Goal: Task Accomplishment & Management: Complete application form

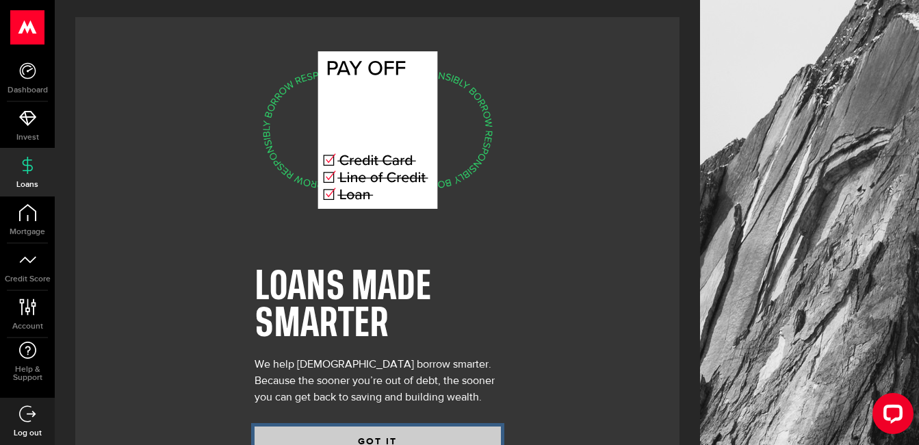
click at [385, 438] on button "GOT IT" at bounding box center [378, 440] width 246 height 29
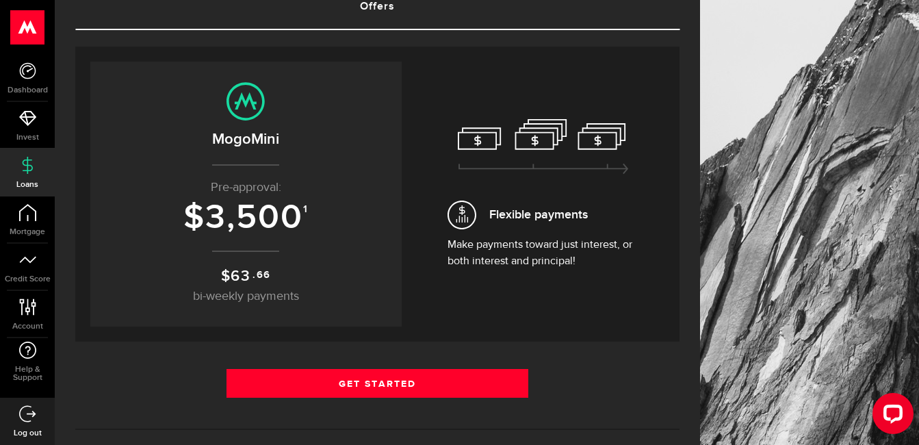
scroll to position [137, 0]
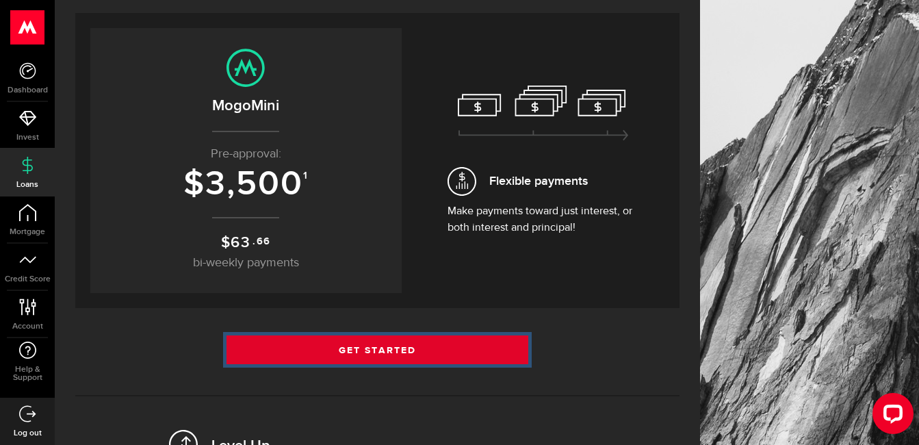
click at [339, 340] on link "Get Started" at bounding box center [377, 349] width 302 height 29
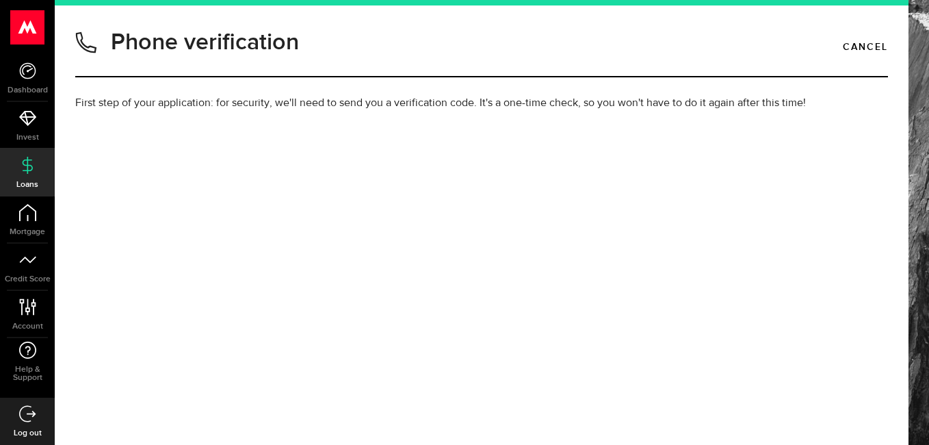
type input "4378817402"
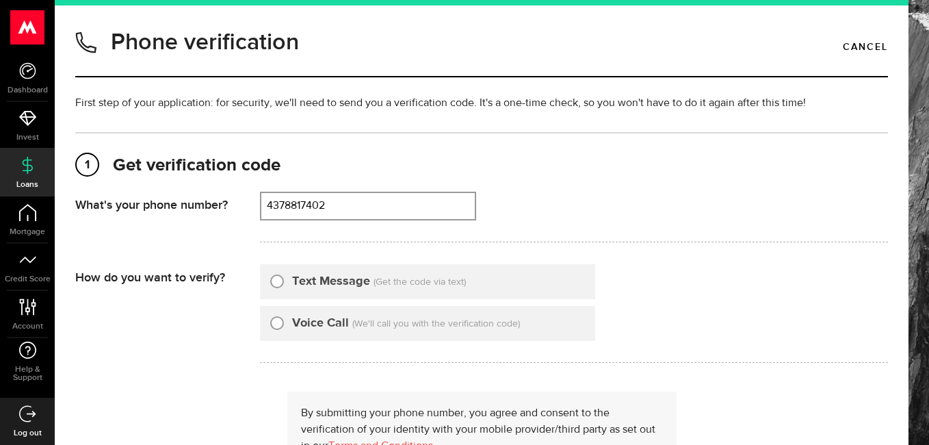
scroll to position [68, 0]
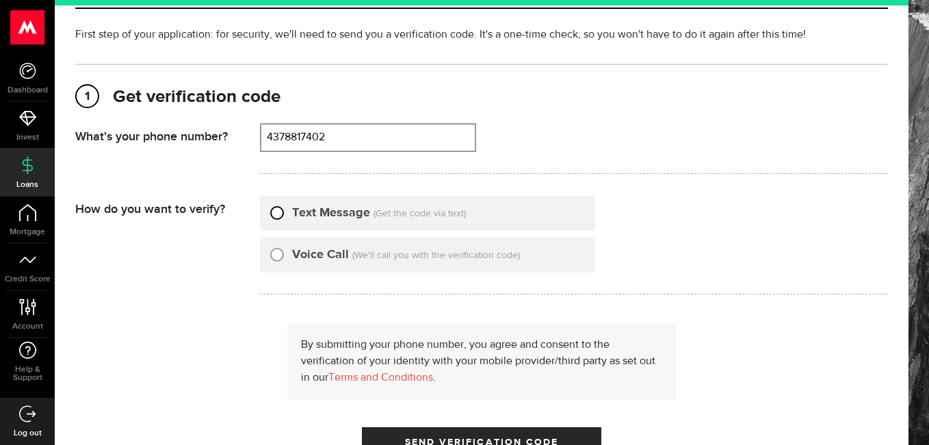
click at [275, 216] on input "Text Message" at bounding box center [277, 211] width 14 height 14
radio input "true"
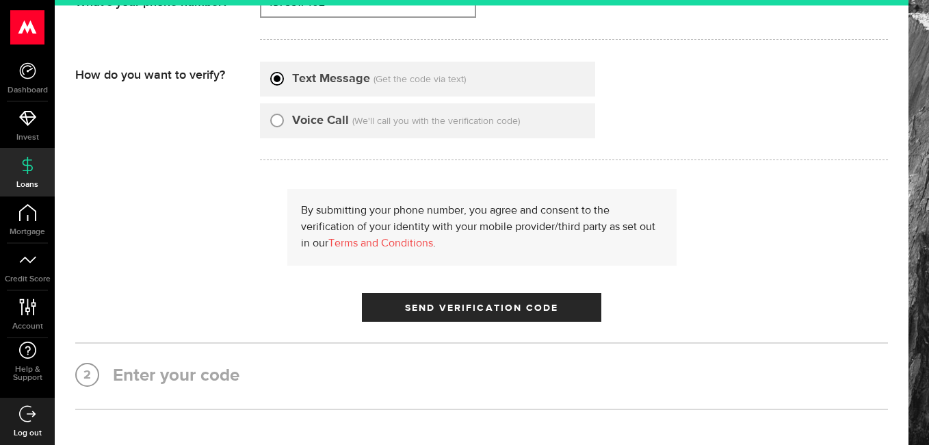
scroll to position [205, 0]
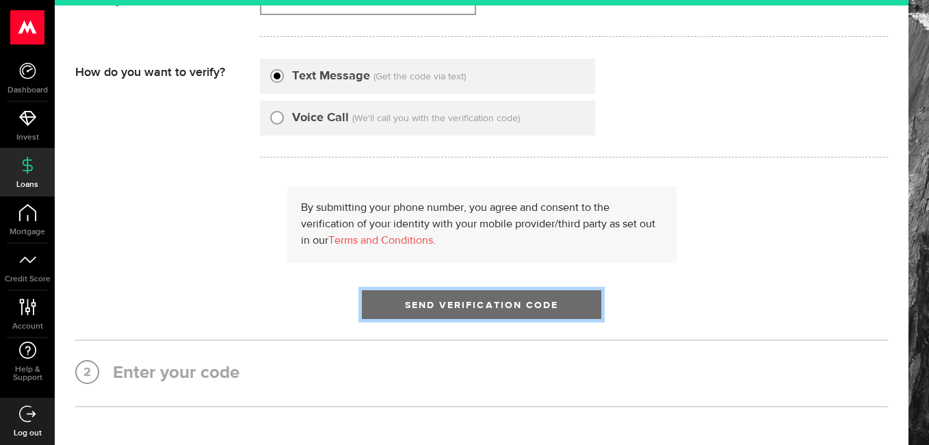
click at [514, 308] on span "Send Verification Code" at bounding box center [482, 305] width 154 height 10
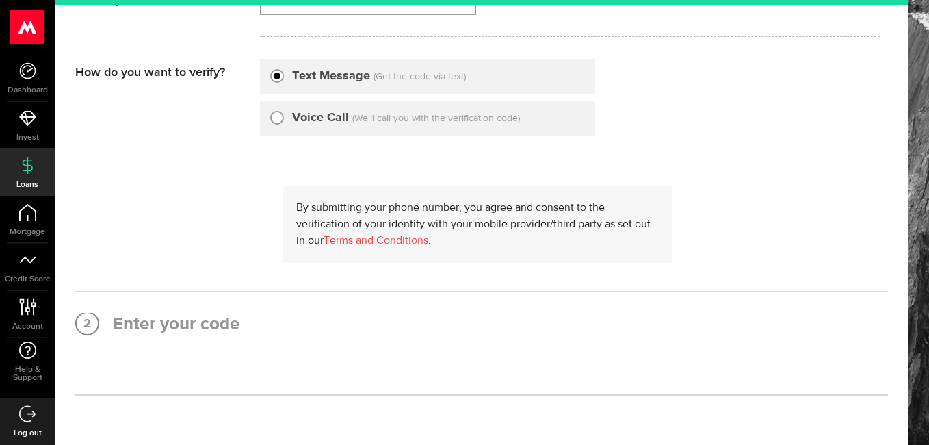
scroll to position [0, 0]
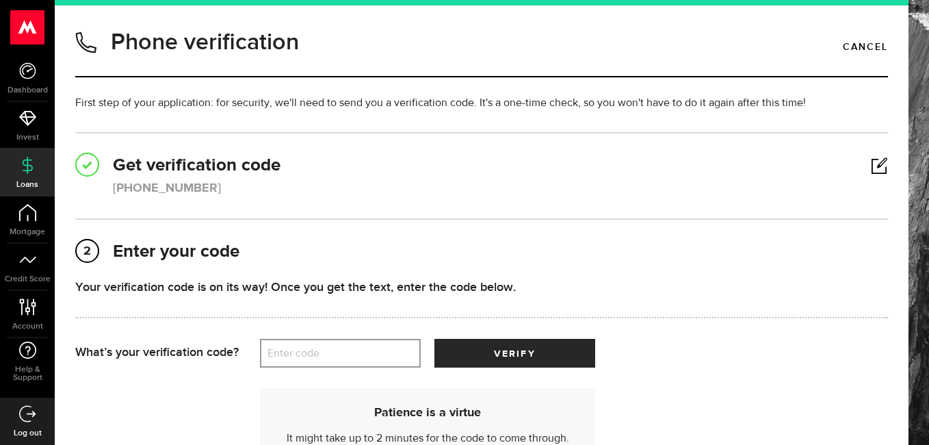
click at [296, 354] on label "Enter code" at bounding box center [340, 353] width 161 height 28
click at [296, 354] on input "Enter code" at bounding box center [340, 353] width 161 height 29
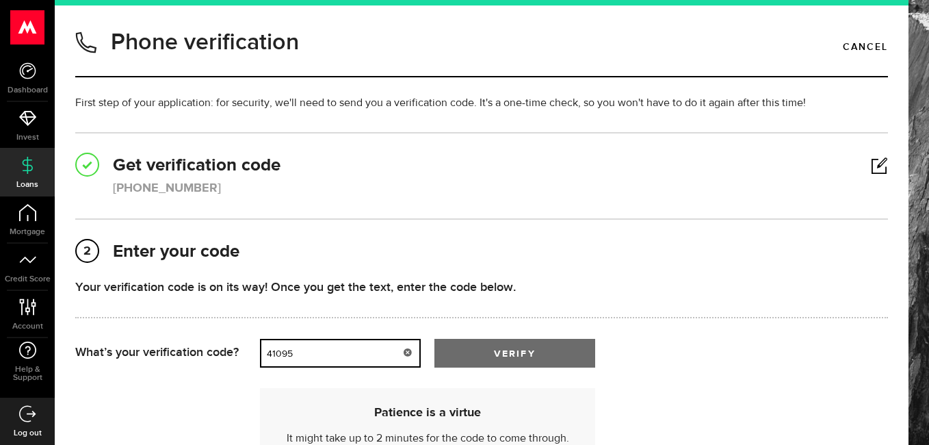
type input "41095"
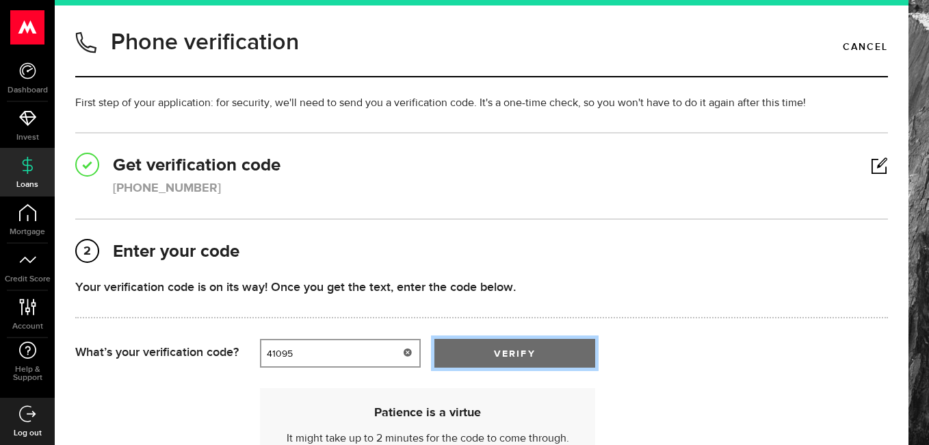
click at [521, 344] on button "verify" at bounding box center [514, 353] width 161 height 29
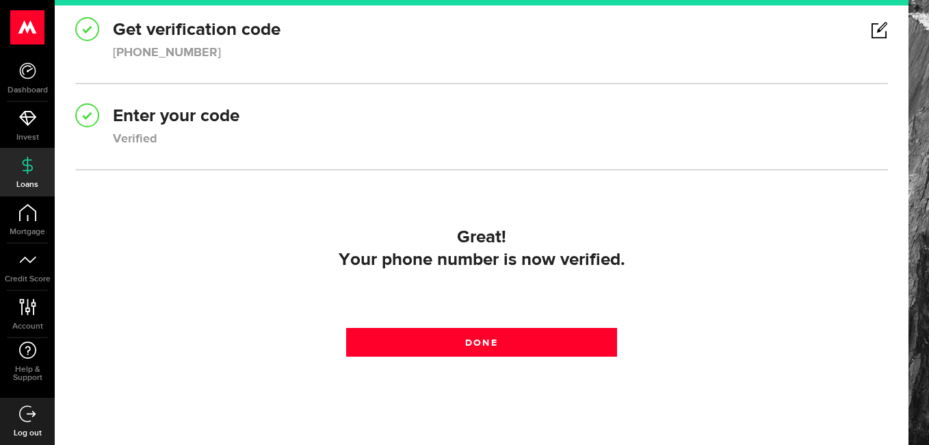
scroll to position [137, 0]
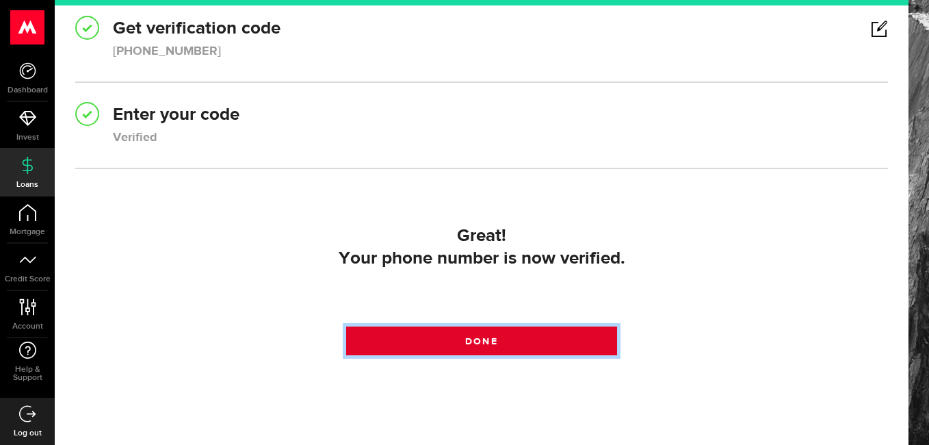
click at [553, 334] on link "Done" at bounding box center [481, 340] width 271 height 29
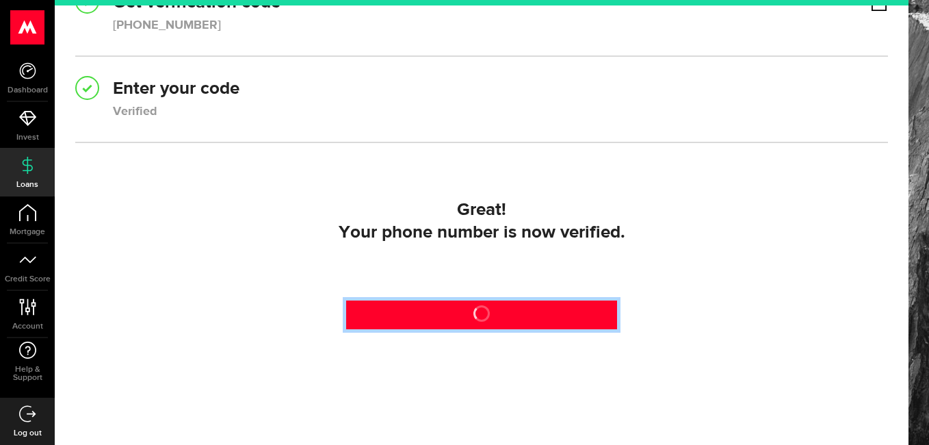
scroll to position [188, 0]
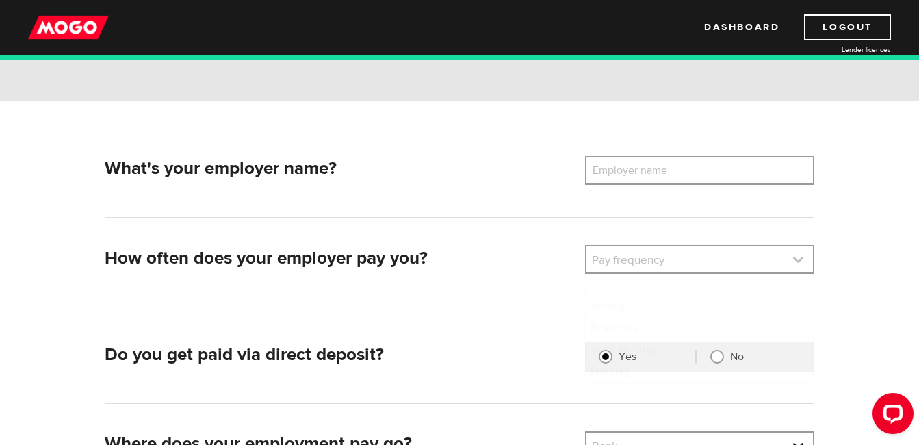
click at [621, 258] on link at bounding box center [699, 259] width 226 height 26
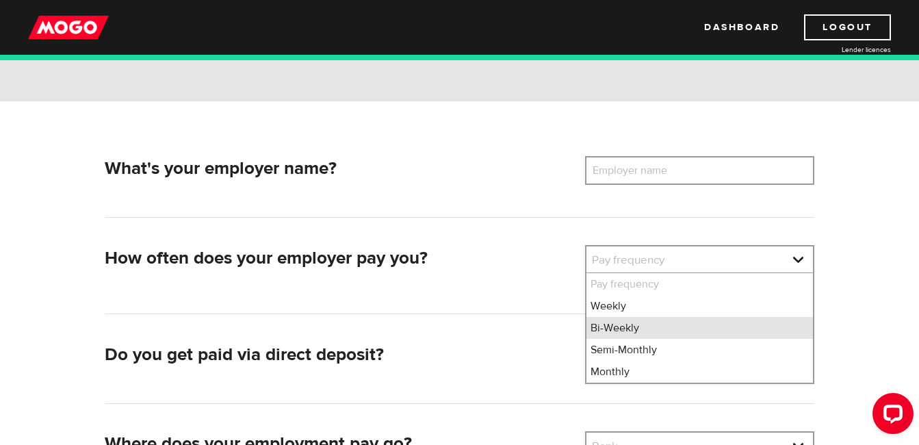
click at [625, 325] on li "Bi-Weekly" at bounding box center [699, 328] width 226 height 22
select select "2"
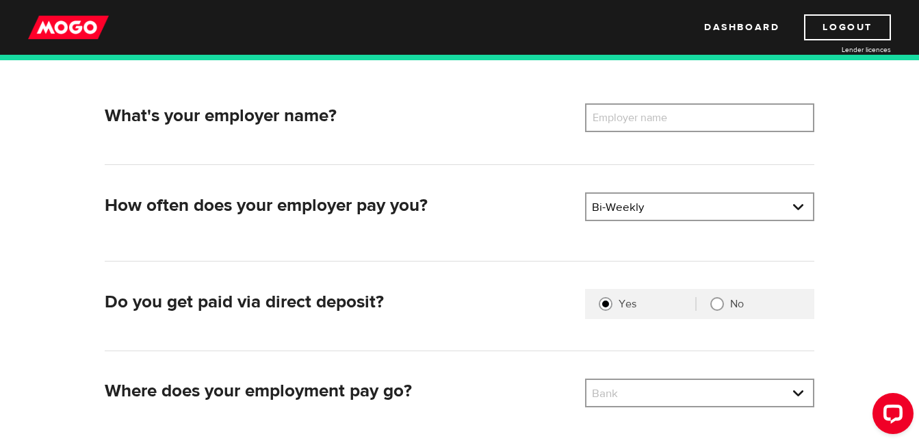
scroll to position [205, 0]
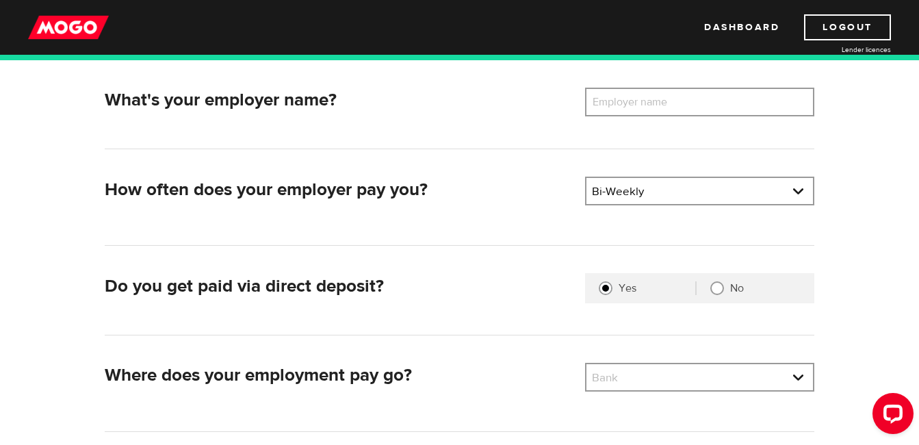
click at [720, 288] on input "No" at bounding box center [717, 288] width 14 height 14
radio input "true"
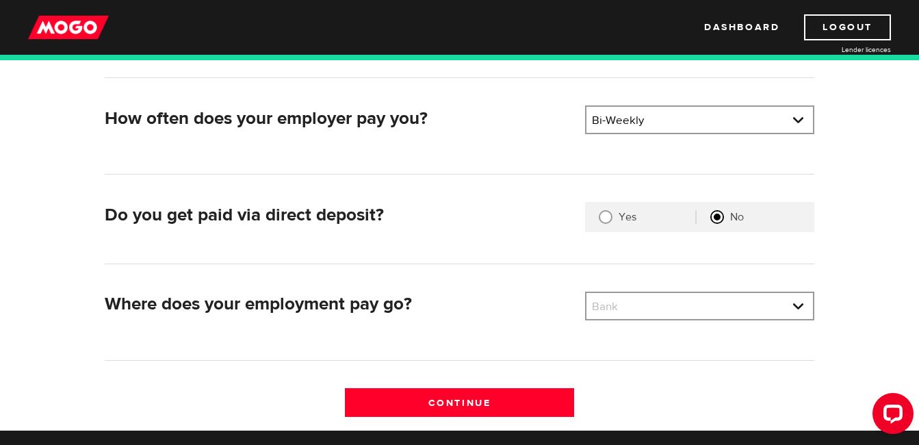
scroll to position [342, 0]
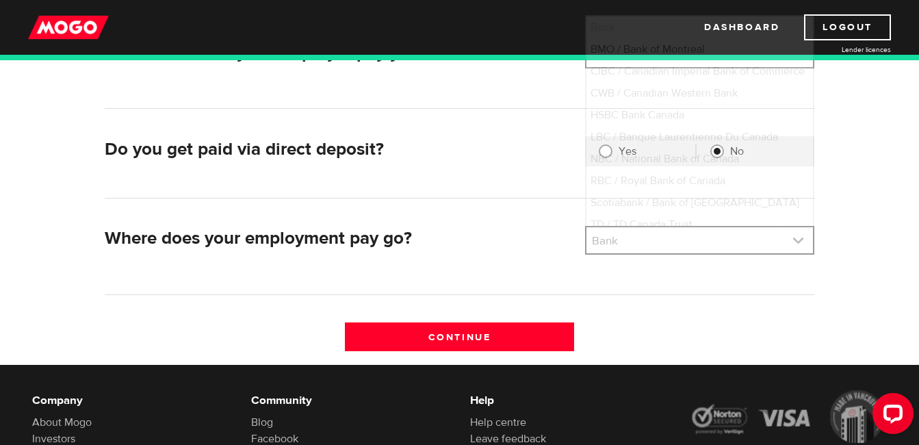
click at [620, 234] on link at bounding box center [699, 240] width 226 height 26
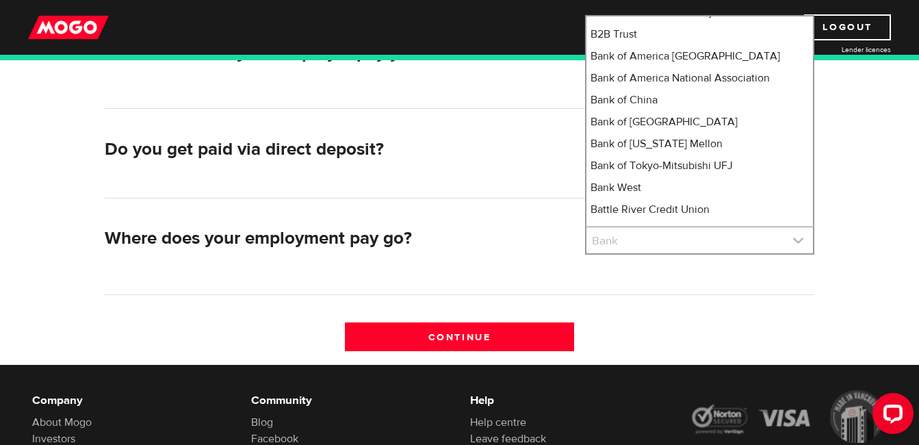
scroll to position [1083, 0]
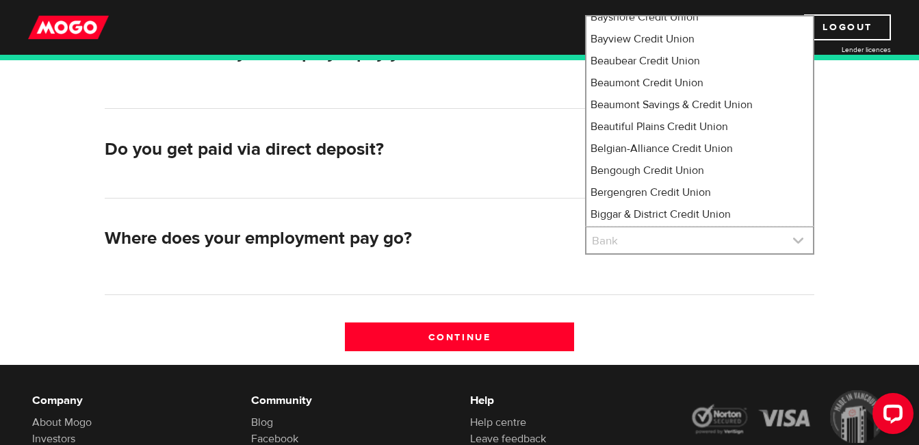
click at [625, 239] on link at bounding box center [699, 240] width 226 height 26
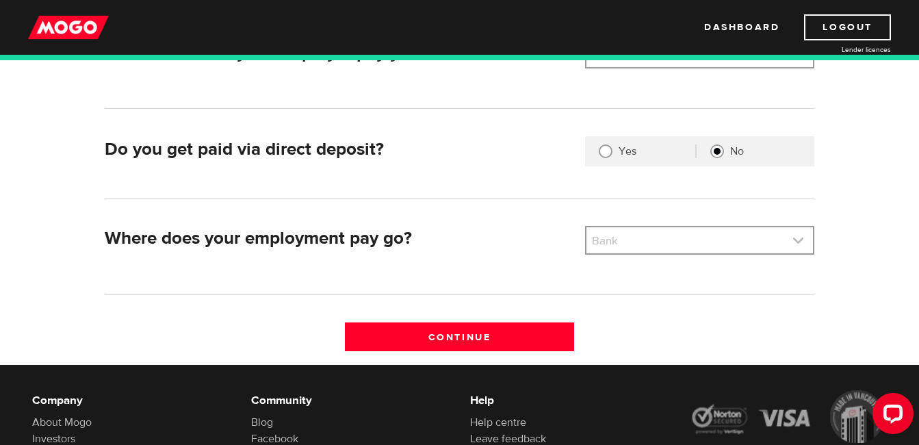
click at [632, 239] on link at bounding box center [699, 240] width 226 height 26
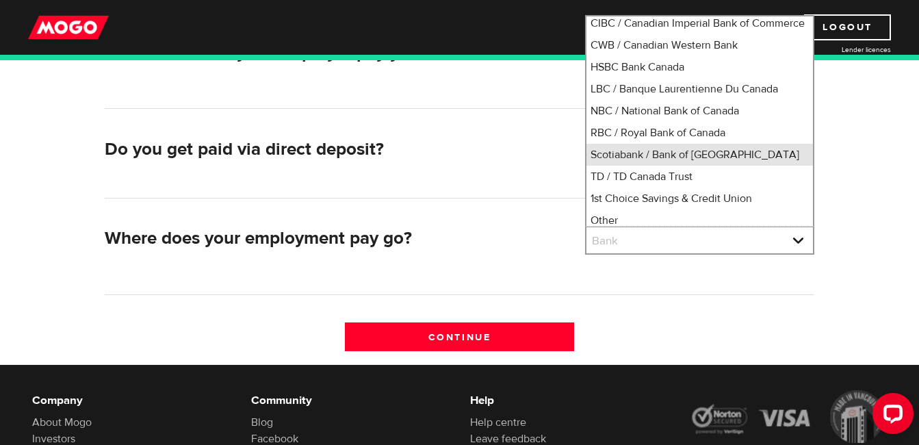
scroll to position [73, 0]
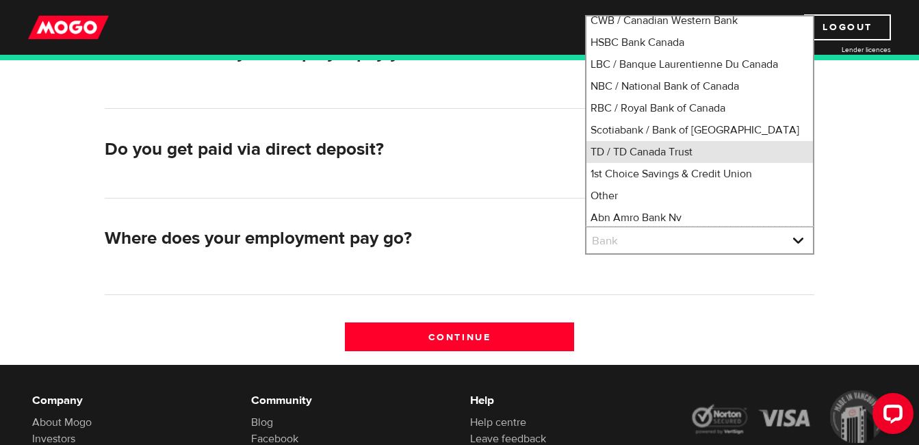
click at [705, 163] on li "TD / TD Canada Trust" at bounding box center [699, 152] width 226 height 22
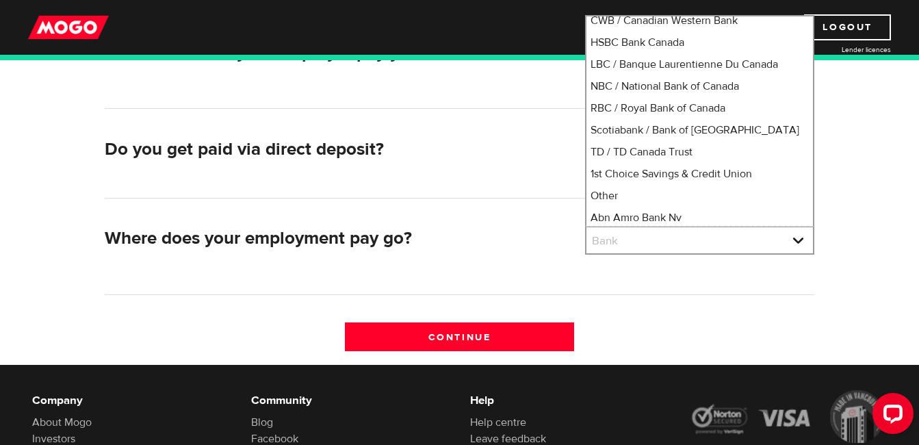
select select "9"
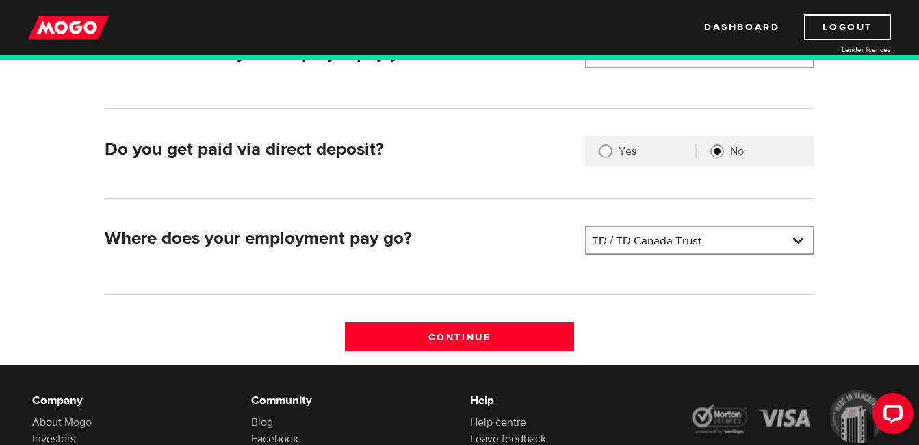
scroll to position [137, 0]
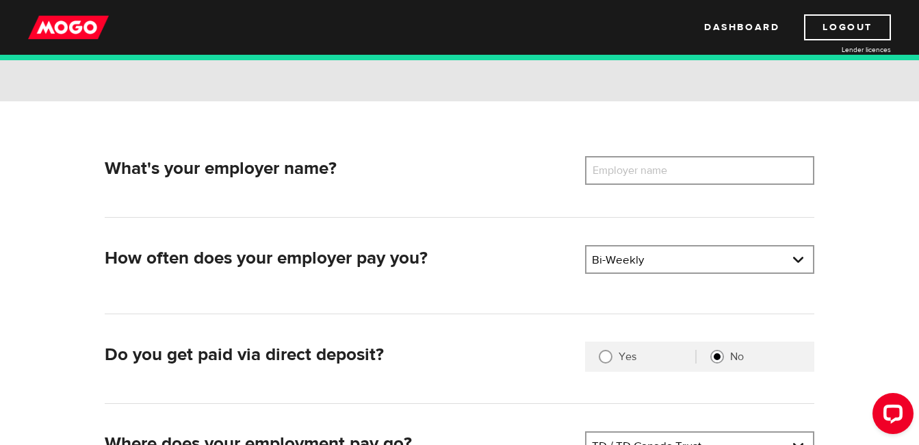
click at [608, 177] on label "Employer name" at bounding box center [640, 170] width 110 height 29
click at [608, 177] on input "Employer name" at bounding box center [699, 170] width 229 height 29
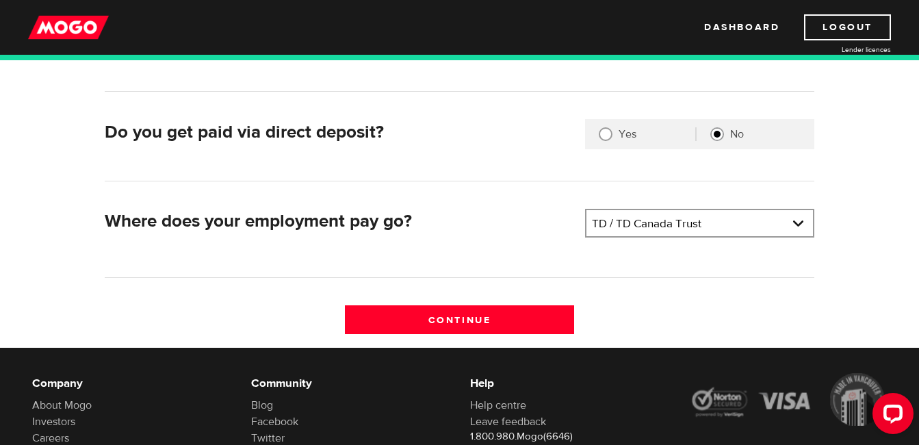
scroll to position [410, 0]
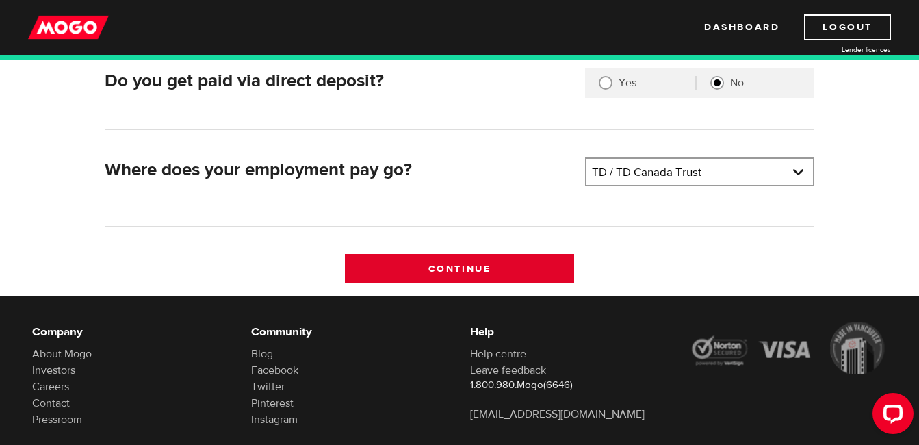
type input "Theatre Museum"
click at [478, 260] on input "Continue" at bounding box center [459, 268] width 229 height 29
click at [467, 270] on input "Continue" at bounding box center [459, 268] width 229 height 29
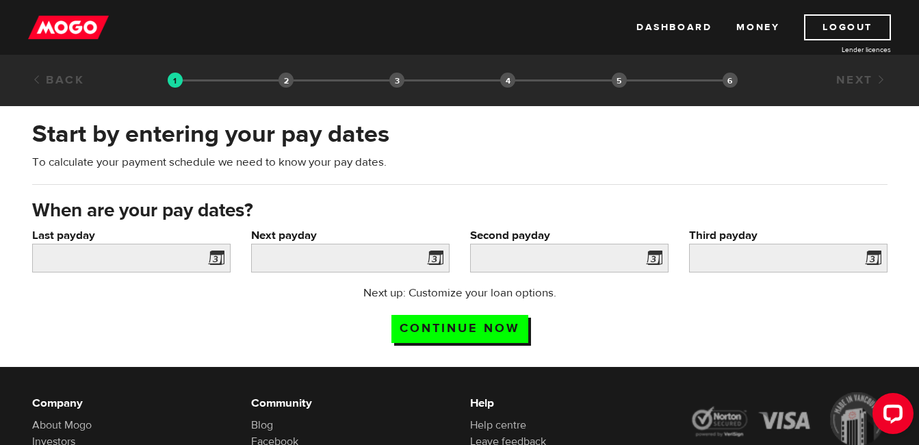
click at [216, 261] on span at bounding box center [213, 260] width 21 height 22
click at [214, 259] on span at bounding box center [213, 260] width 21 height 22
click at [164, 246] on input "Last payday" at bounding box center [131, 258] width 198 height 29
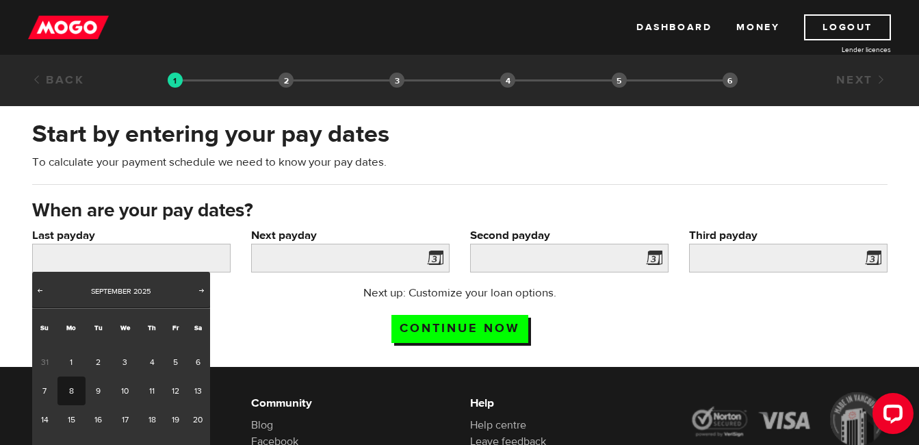
click at [70, 387] on link "8" at bounding box center [71, 390] width 28 height 29
type input "[DATE]"
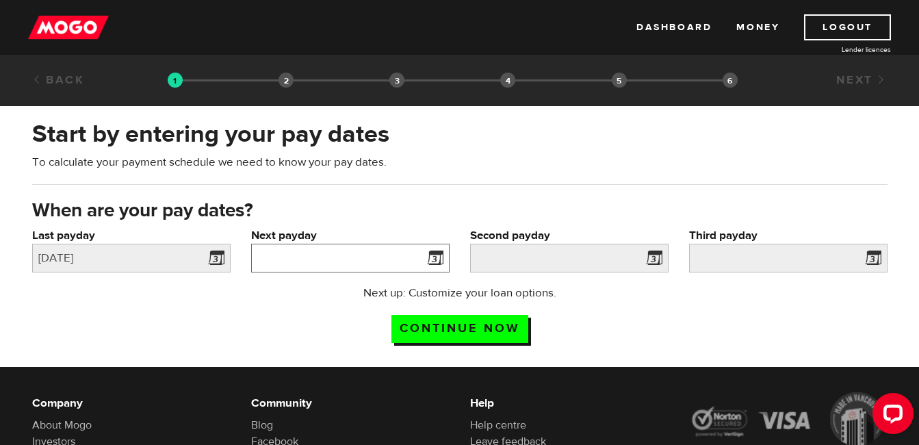
click at [370, 258] on input "Next payday" at bounding box center [350, 258] width 198 height 29
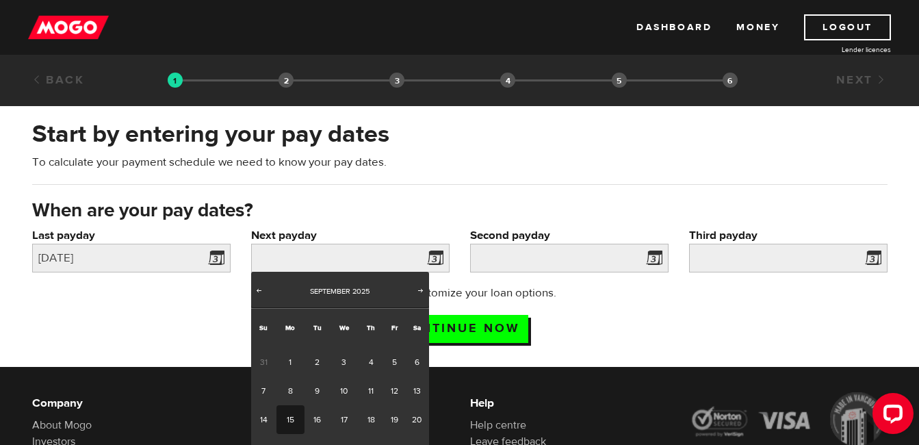
scroll to position [68, 0]
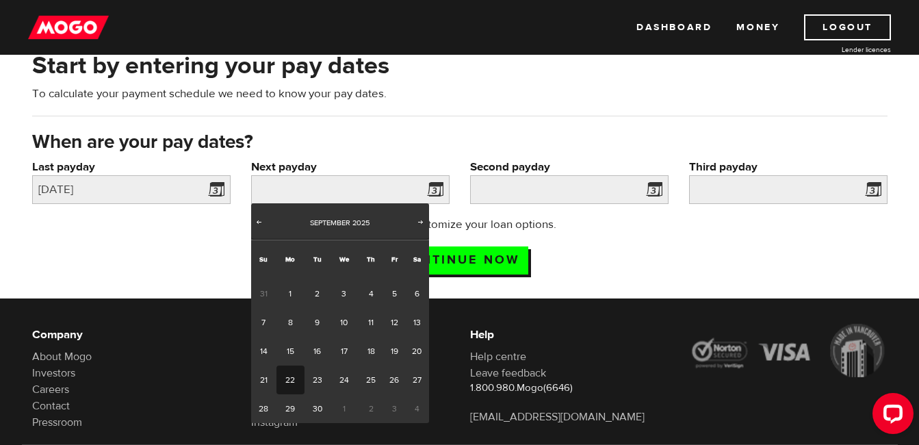
click at [297, 382] on link "22" at bounding box center [290, 379] width 28 height 29
type input "[DATE]"
type input "2025/10/6"
type input "2025/10/20"
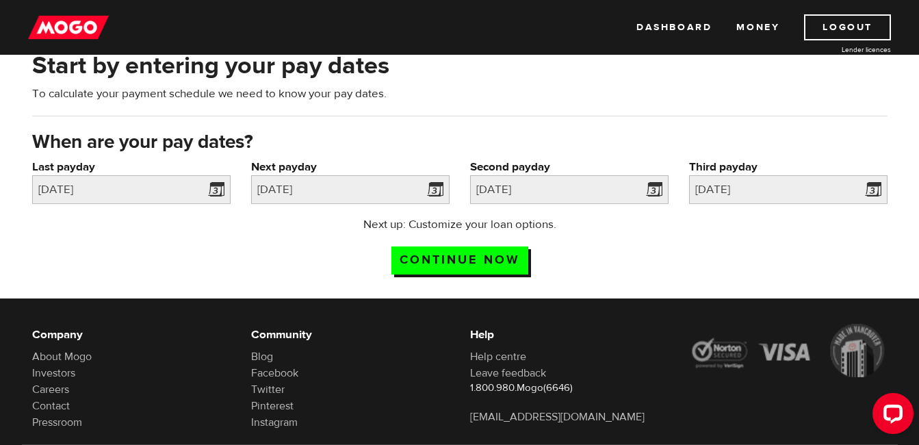
click at [577, 106] on div "Start by entering your pay dates To calculate your payment schedule we need to …" at bounding box center [460, 89] width 876 height 80
click at [472, 257] on input "Continue now" at bounding box center [459, 260] width 137 height 28
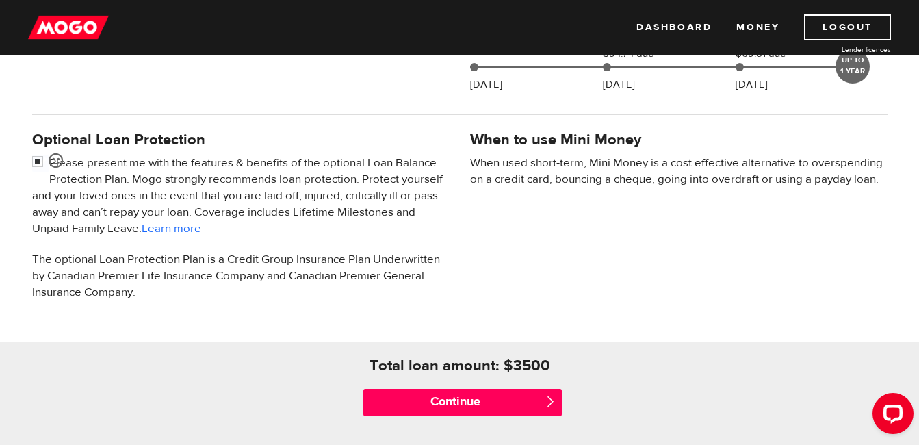
scroll to position [479, 0]
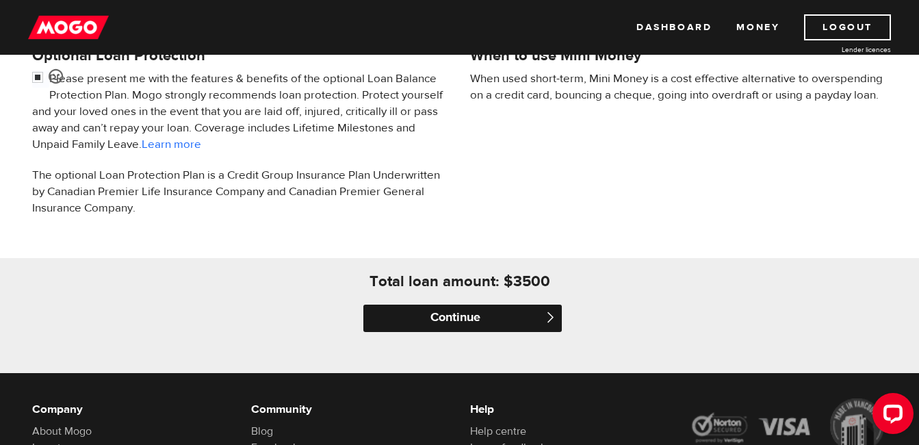
click at [449, 317] on input "Continue" at bounding box center [462, 317] width 198 height 27
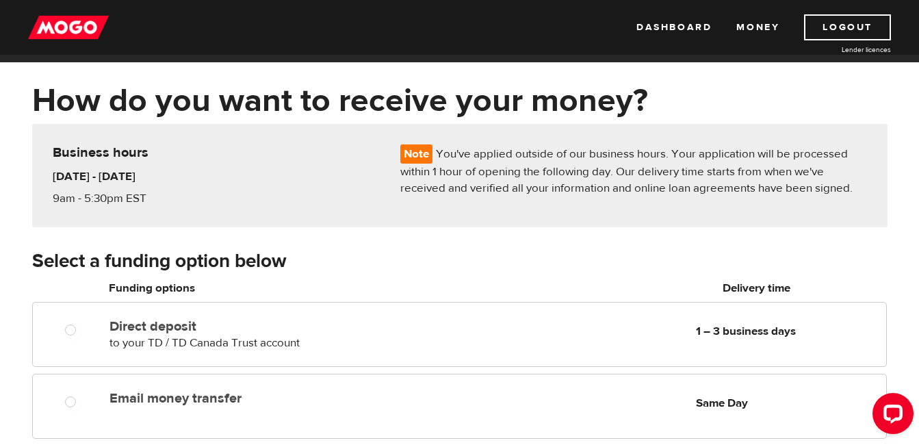
scroll to position [68, 0]
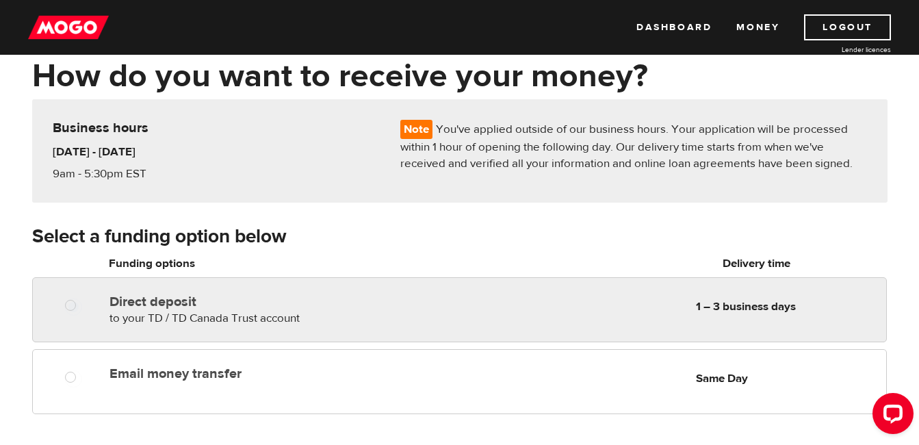
radio input "true"
click at [55, 310] on div at bounding box center [75, 306] width 82 height 17
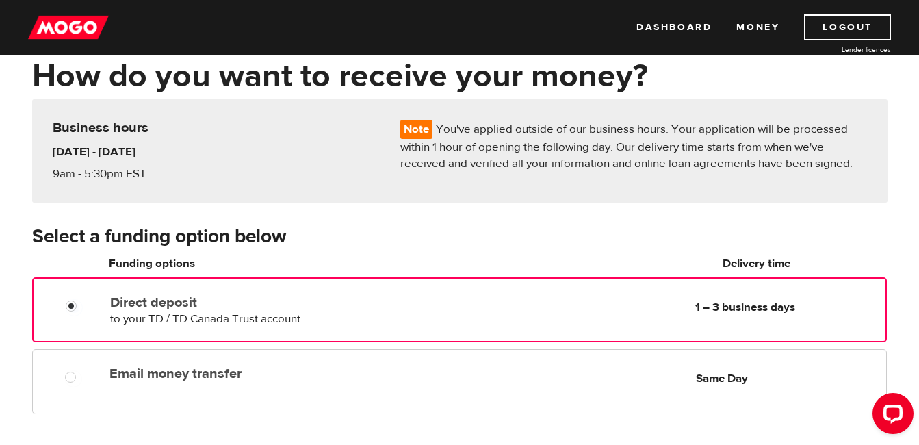
scroll to position [137, 0]
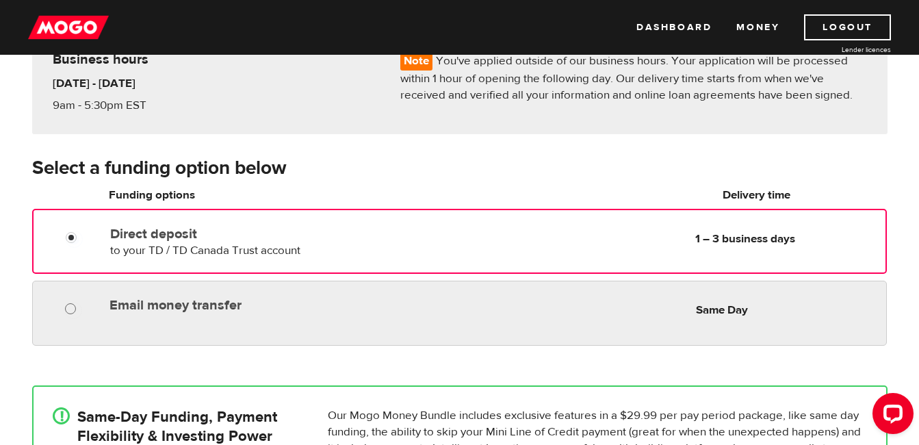
radio input "true"
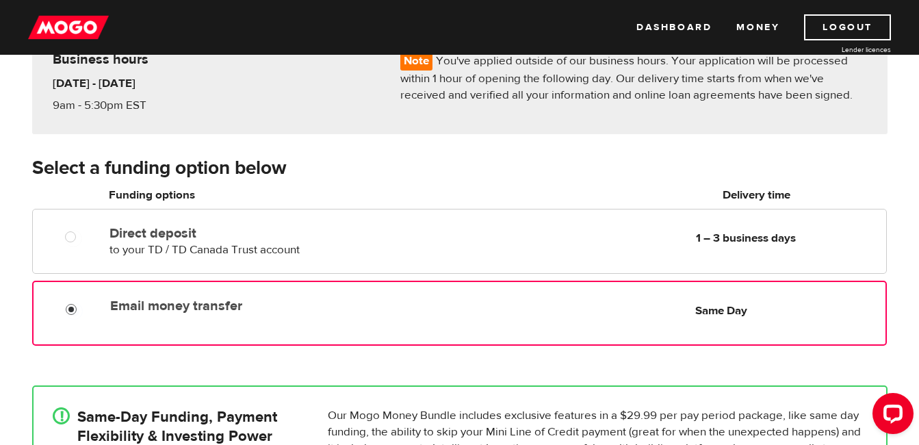
click at [72, 312] on input "Email money transfer" at bounding box center [74, 310] width 17 height 17
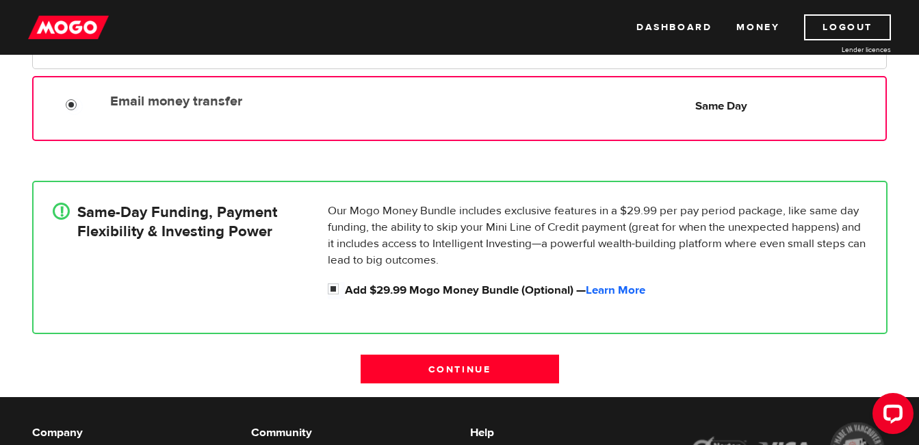
scroll to position [342, 0]
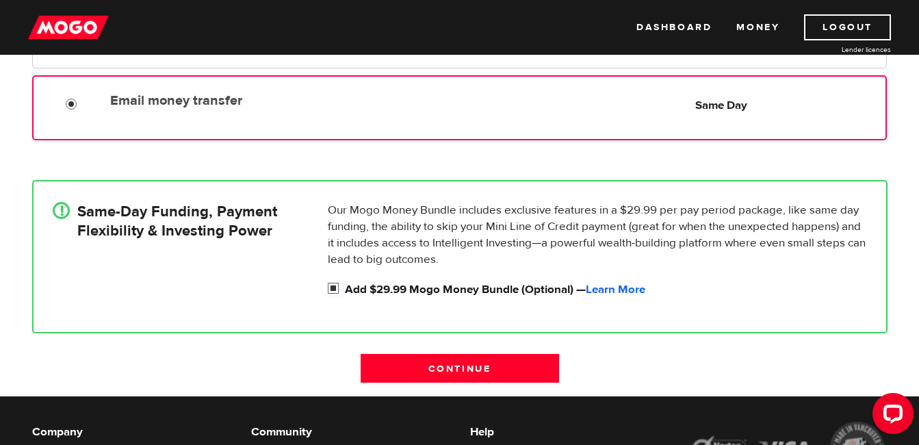
click at [336, 287] on input "Add $29.99 Mogo Money Bundle (Optional) — Learn More" at bounding box center [336, 289] width 17 height 17
checkbox input "false"
radio input "false"
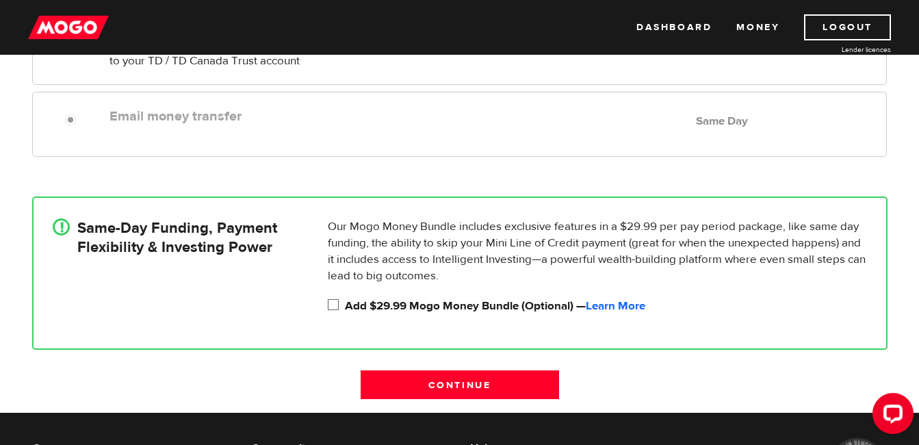
scroll to position [410, 0]
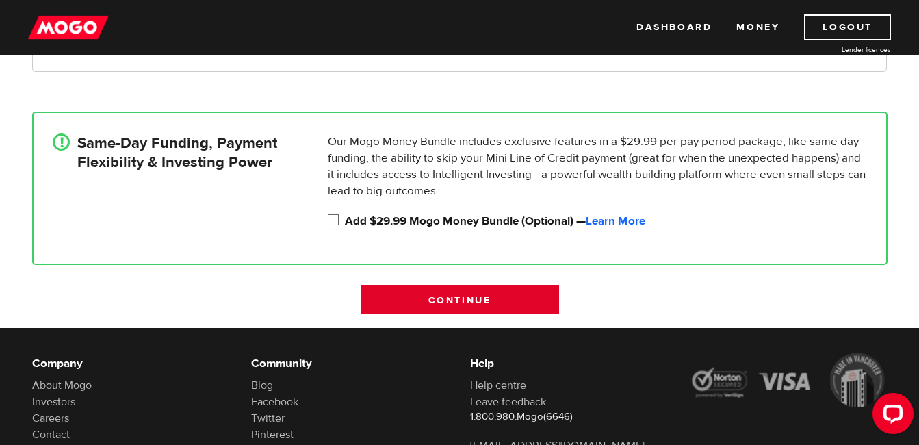
click at [405, 302] on input "Continue" at bounding box center [460, 299] width 198 height 29
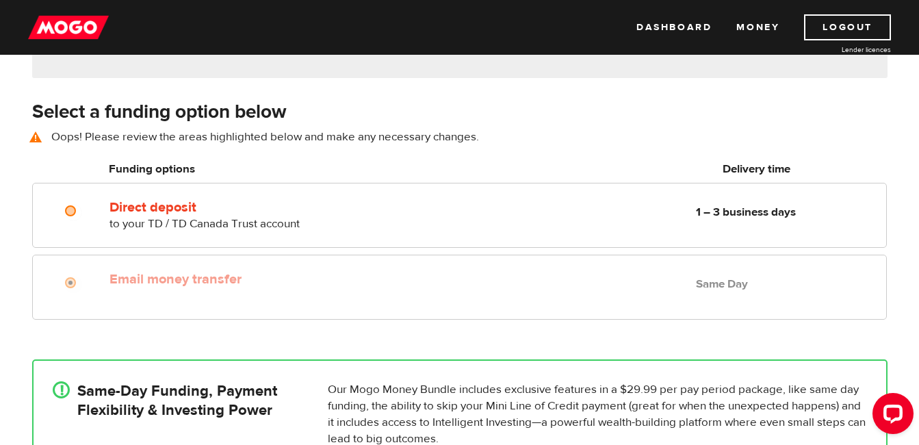
scroll to position [190, 0]
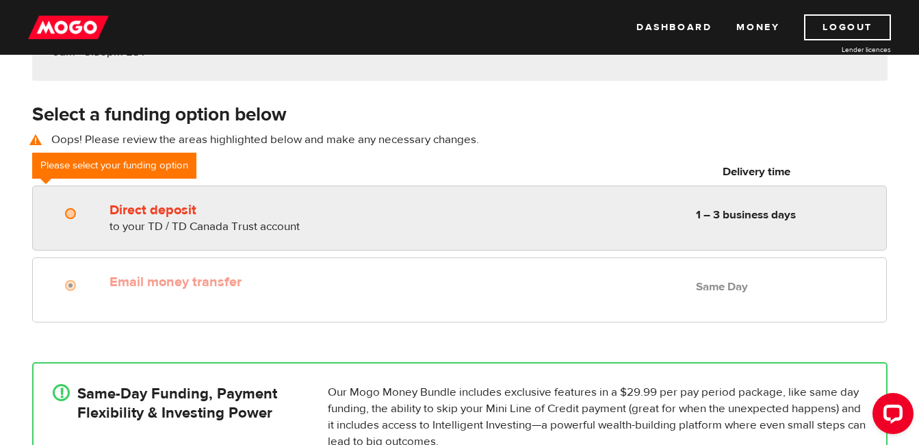
radio input "true"
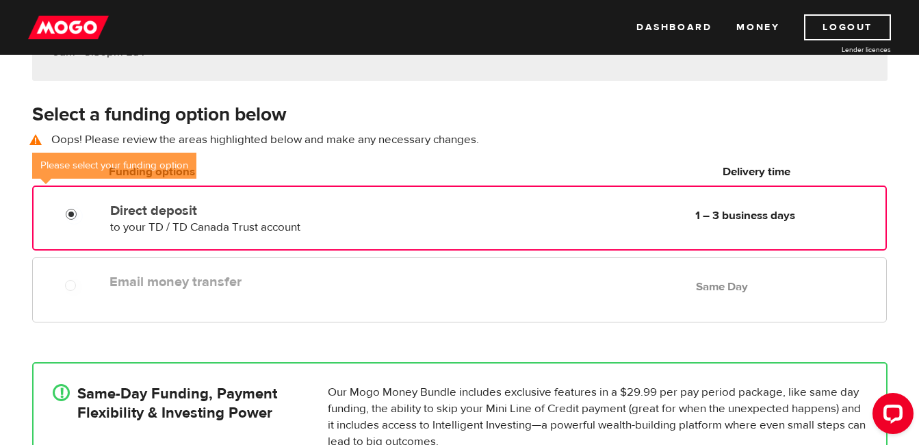
click at [71, 214] on input "Direct deposit" at bounding box center [74, 215] width 17 height 17
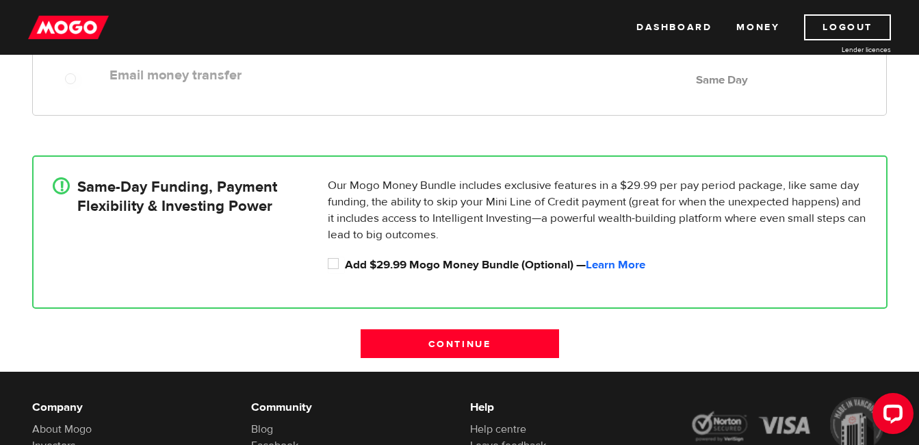
scroll to position [464, 0]
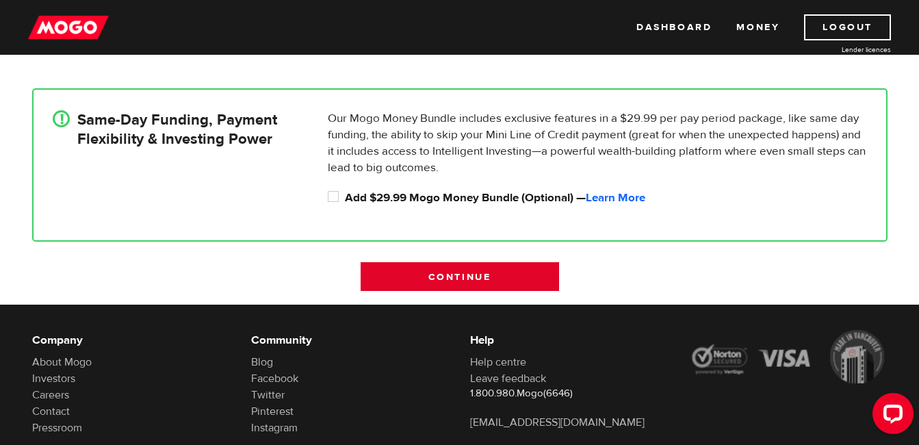
click at [386, 274] on input "Continue" at bounding box center [460, 276] width 198 height 29
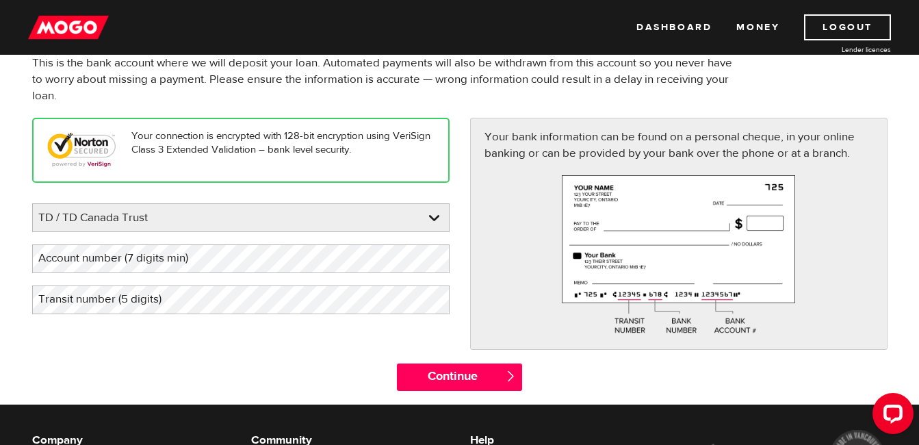
scroll to position [137, 0]
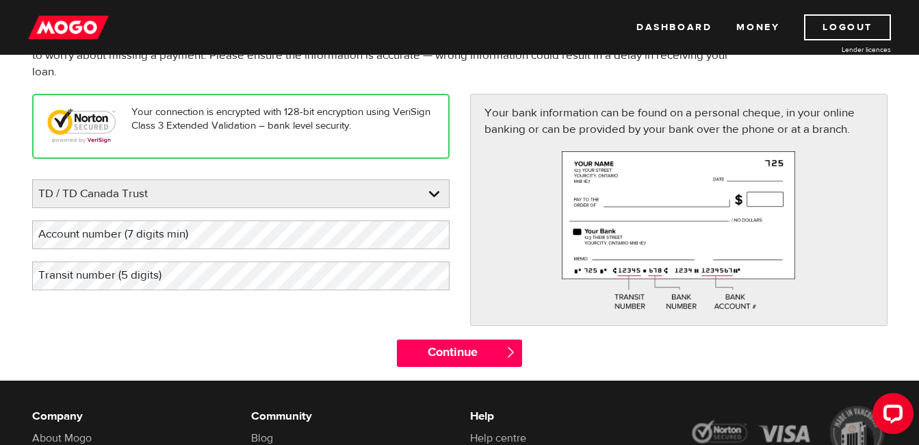
click at [180, 235] on label "Account number (7 digits min)" at bounding box center [124, 234] width 184 height 28
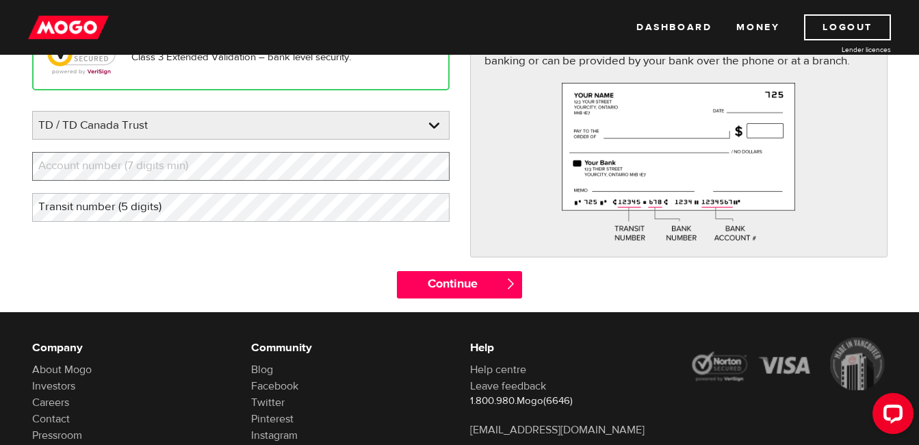
scroll to position [68, 0]
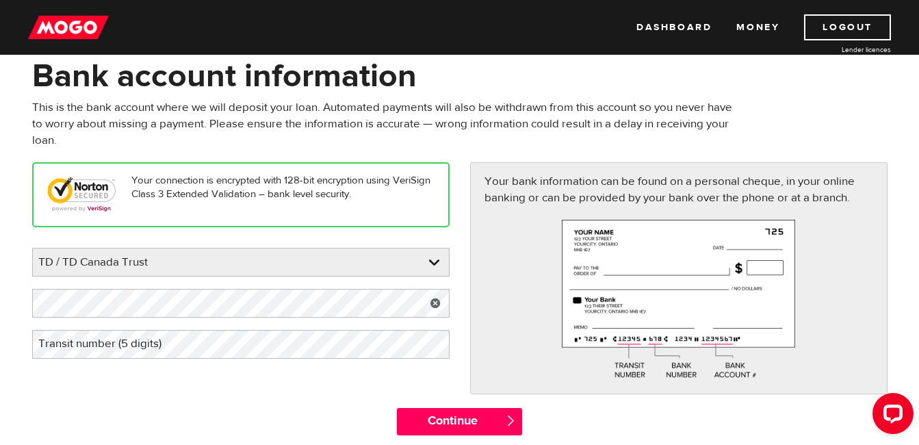
click at [103, 350] on label "Transit number (5 digits)" at bounding box center [110, 344] width 157 height 28
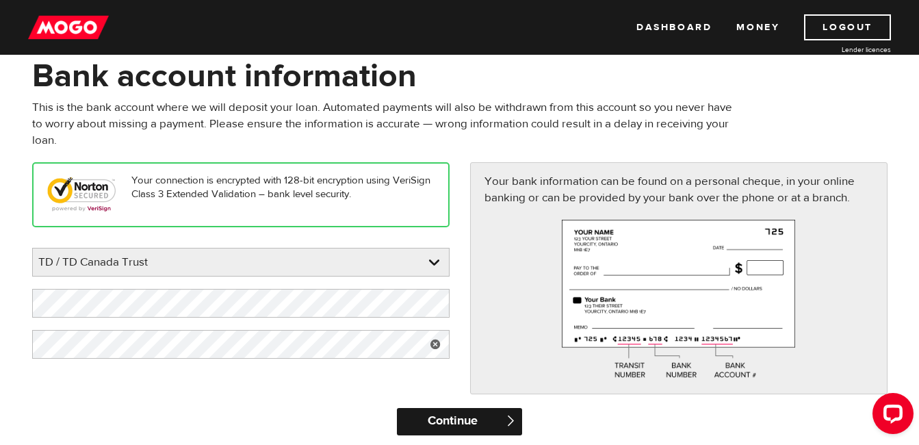
click at [454, 416] on input "Continue" at bounding box center [459, 421] width 125 height 27
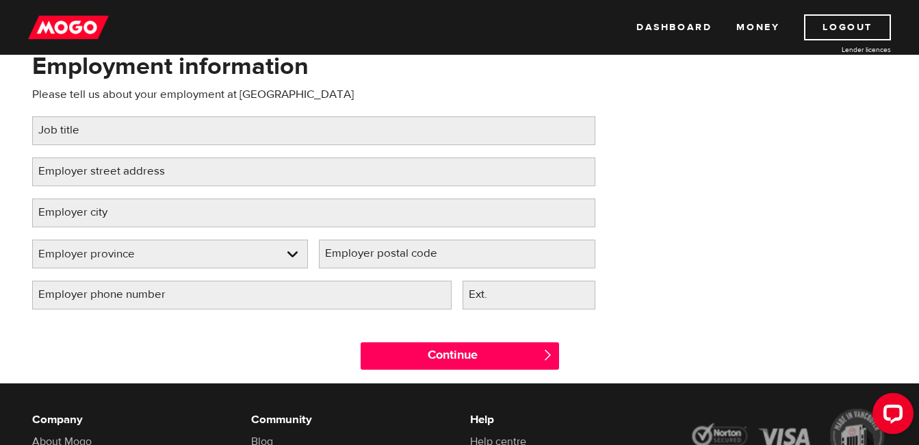
scroll to position [137, 0]
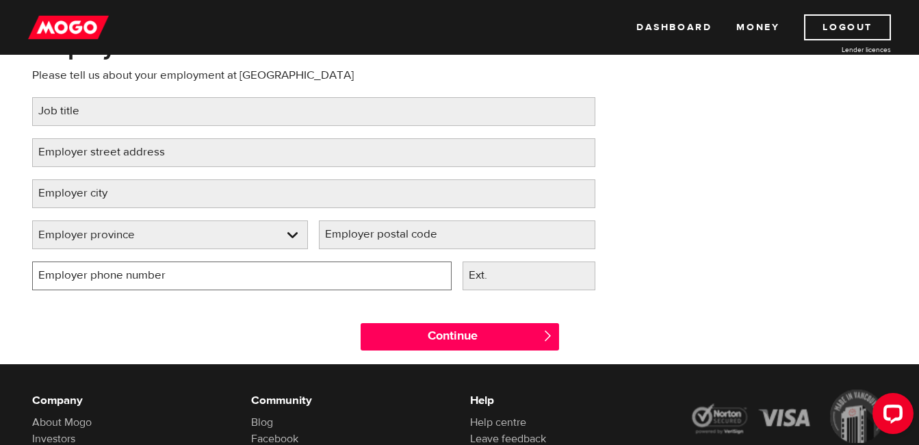
click at [214, 276] on input "Employer phone number" at bounding box center [241, 275] width 419 height 29
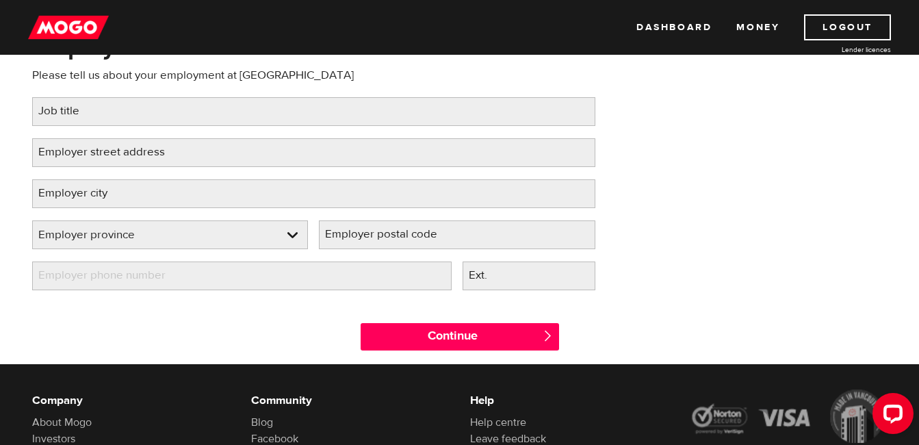
click at [171, 316] on div "Continue " at bounding box center [460, 333] width 876 height 62
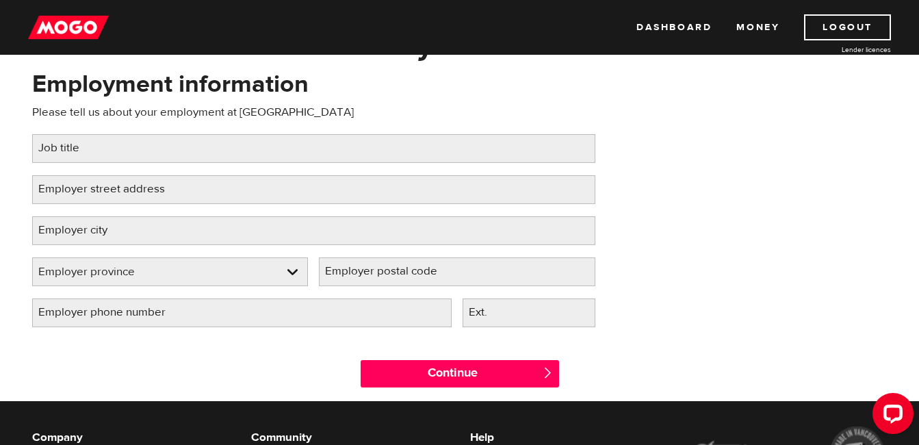
scroll to position [68, 0]
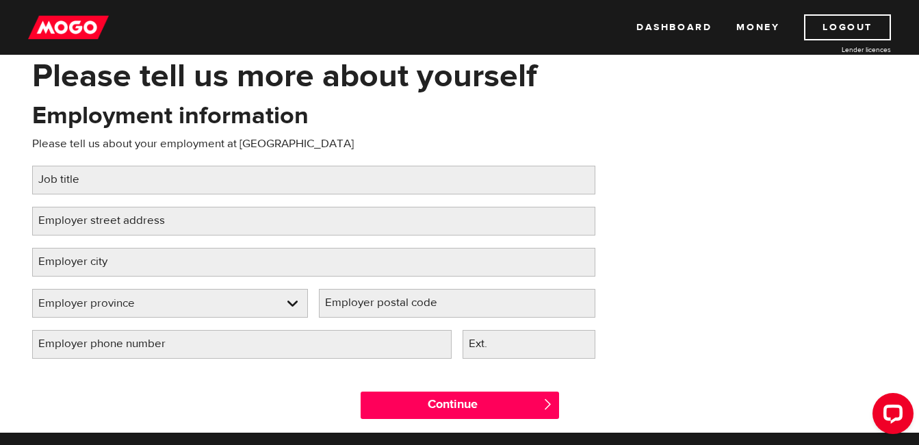
click at [88, 176] on label "Job title" at bounding box center [69, 180] width 75 height 28
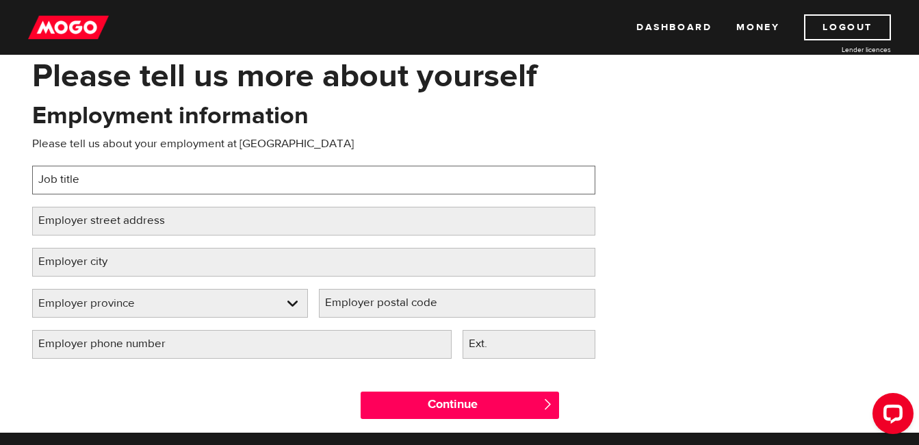
click at [88, 176] on input "Job title" at bounding box center [313, 180] width 563 height 29
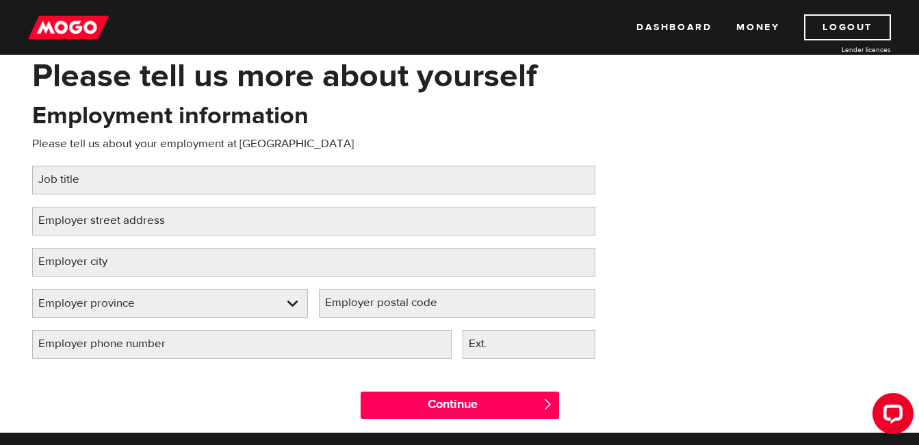
click at [88, 221] on label "Employer street address" at bounding box center [112, 221] width 161 height 28
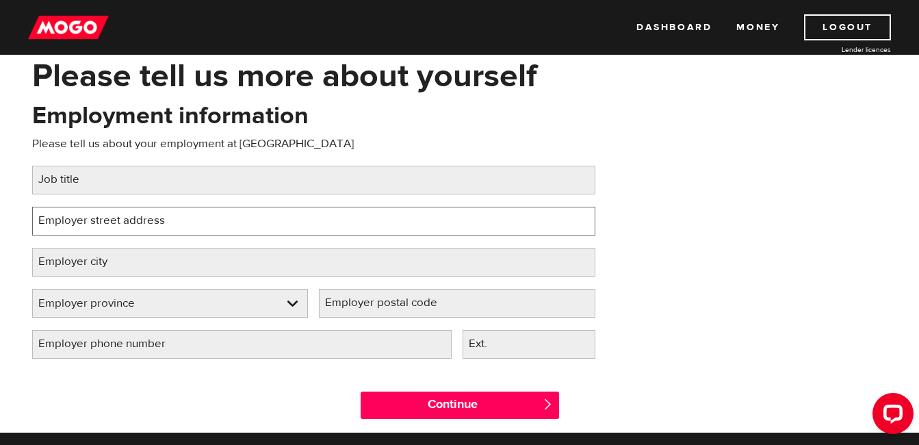
click at [88, 221] on input "Employer street address" at bounding box center [313, 221] width 563 height 29
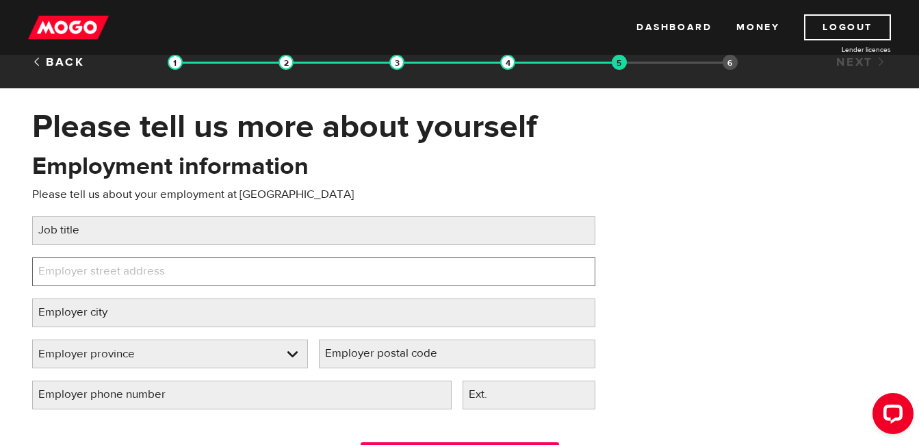
scroll to position [0, 0]
